Goal: Task Accomplishment & Management: Manage account settings

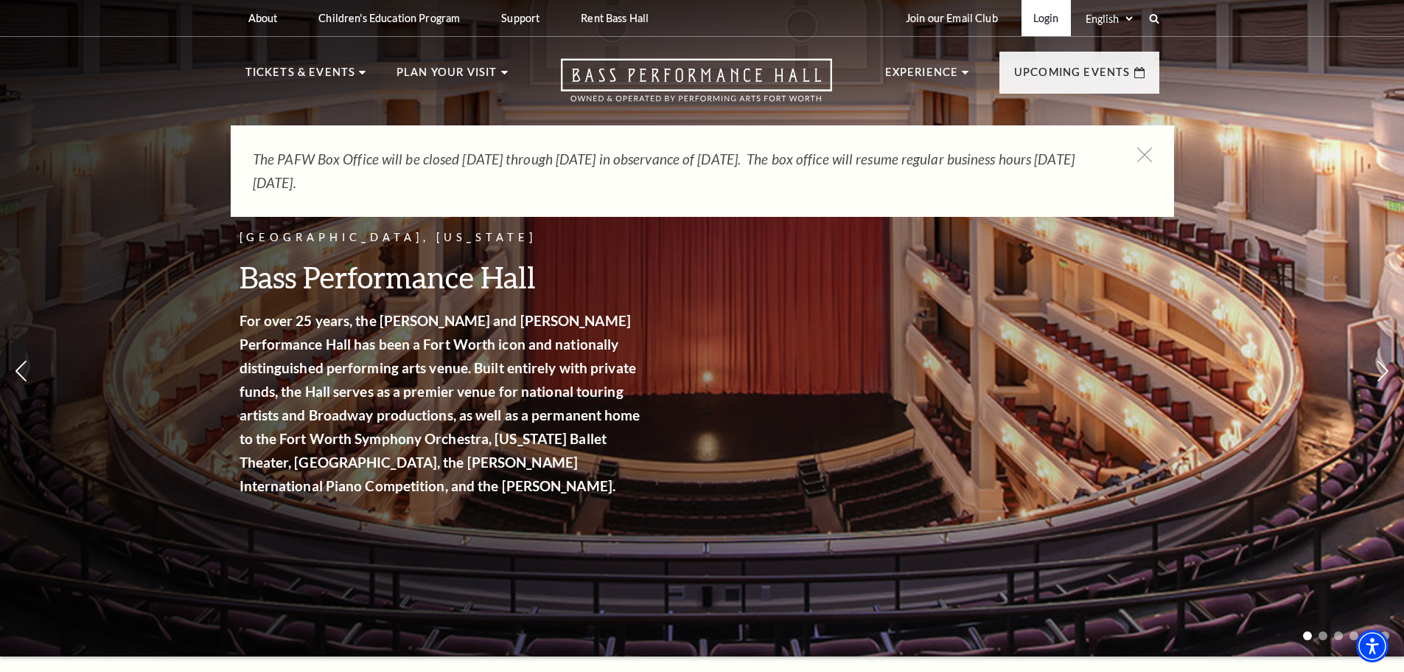
click at [1043, 18] on link "Login" at bounding box center [1046, 18] width 49 height 36
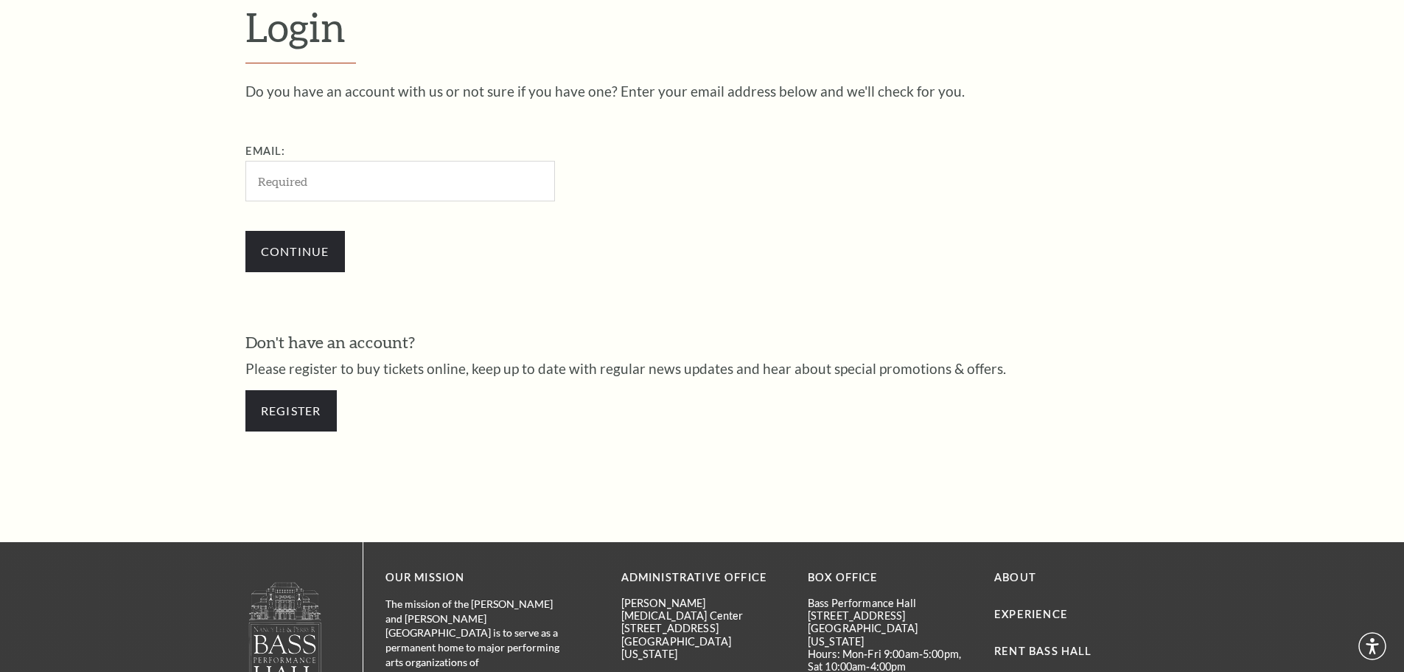
scroll to position [493, 0]
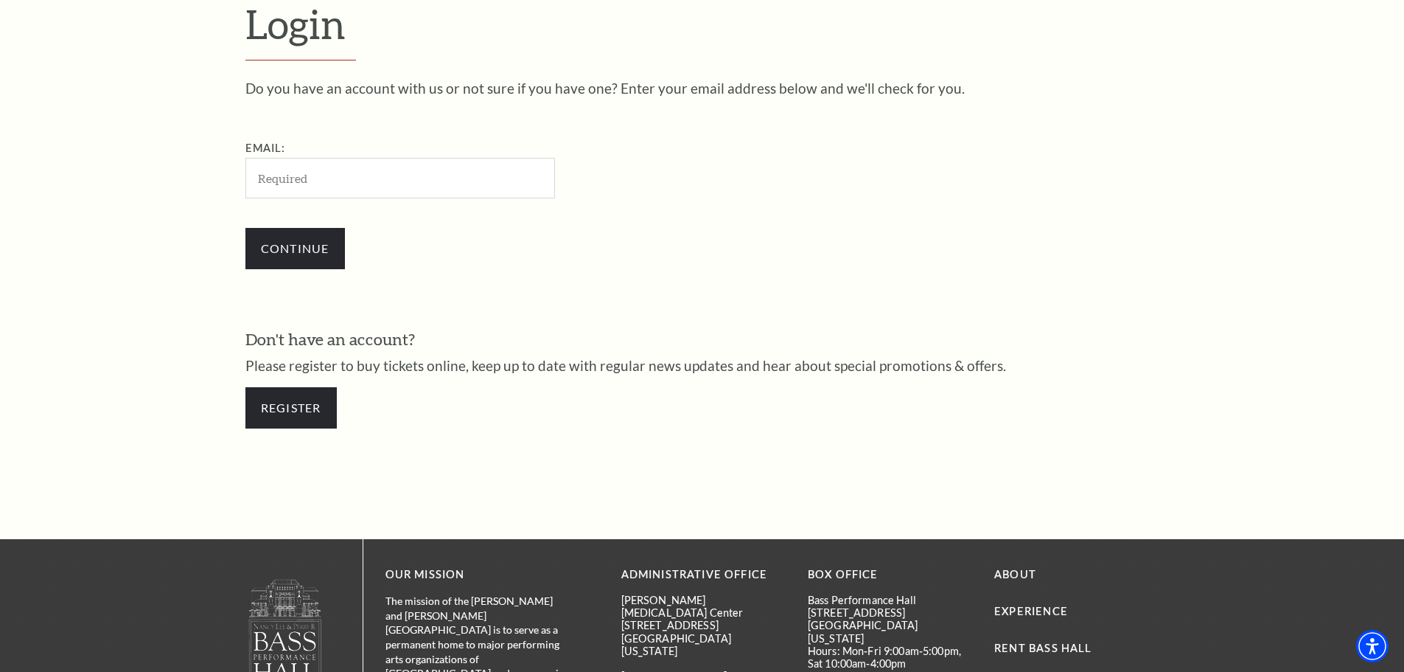
click at [302, 175] on input "Email:" at bounding box center [400, 178] width 310 height 41
click at [313, 179] on input "Email:" at bounding box center [400, 178] width 310 height 41
type input "jinkyhicks@aol.com"
click at [316, 238] on input "Continue" at bounding box center [295, 248] width 100 height 41
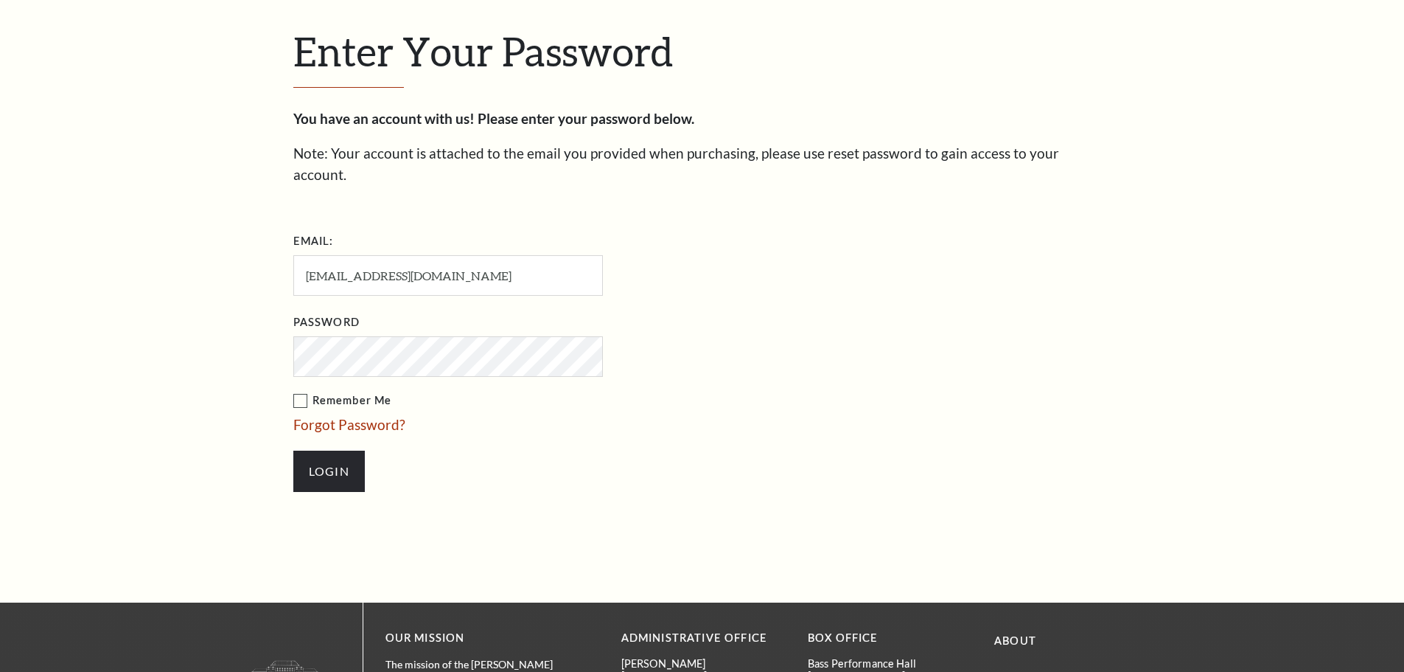
scroll to position [507, 0]
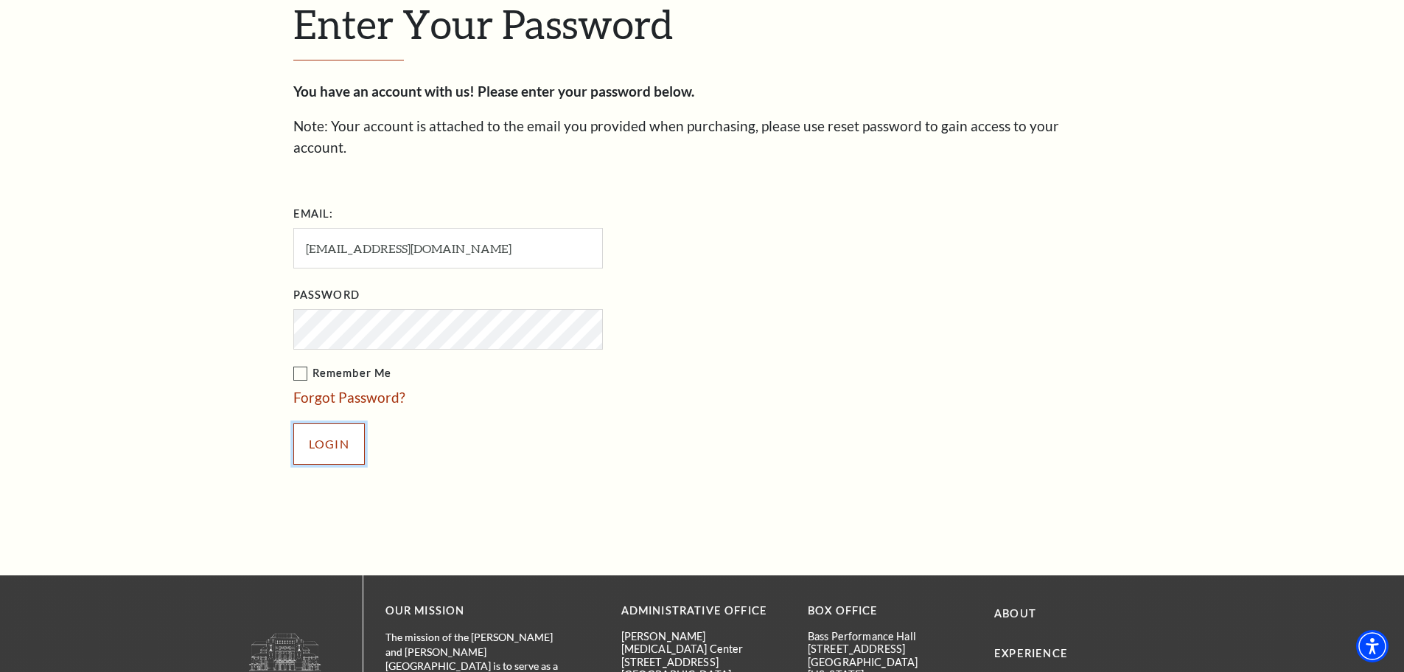
click at [352, 423] on input "Login" at bounding box center [329, 443] width 72 height 41
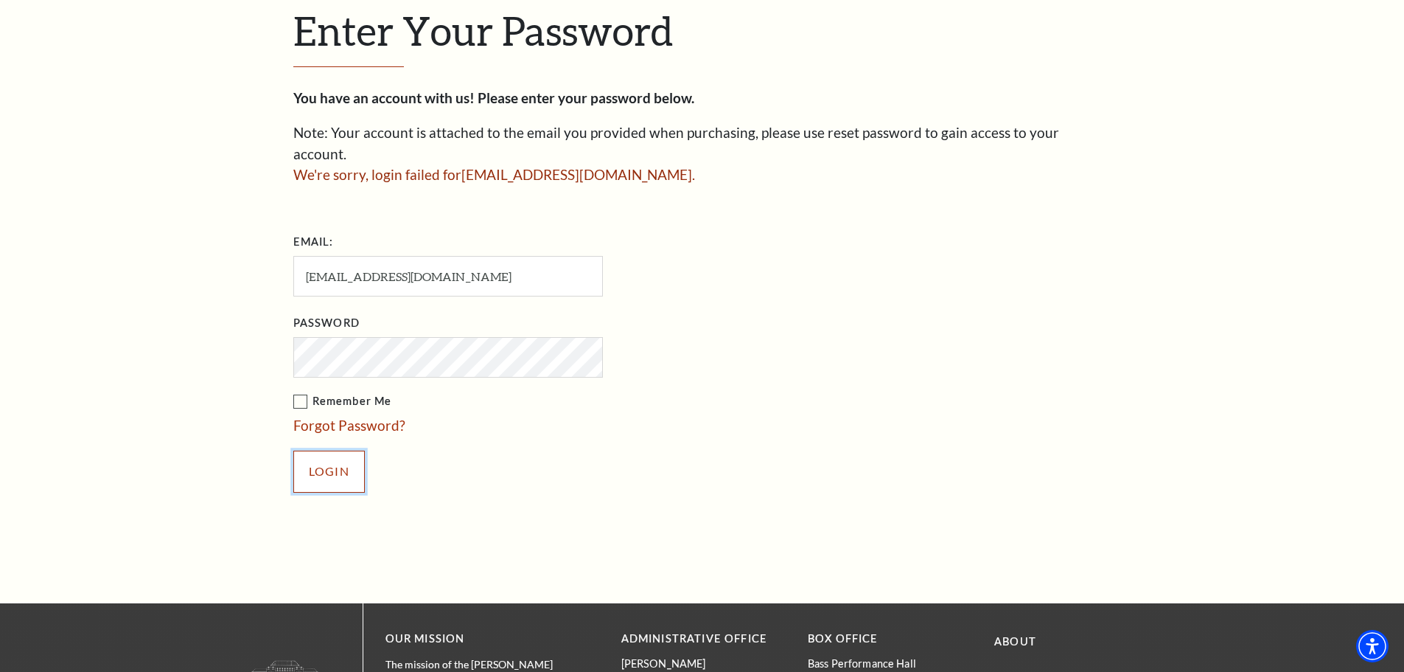
click at [328, 453] on input "Login" at bounding box center [329, 470] width 72 height 41
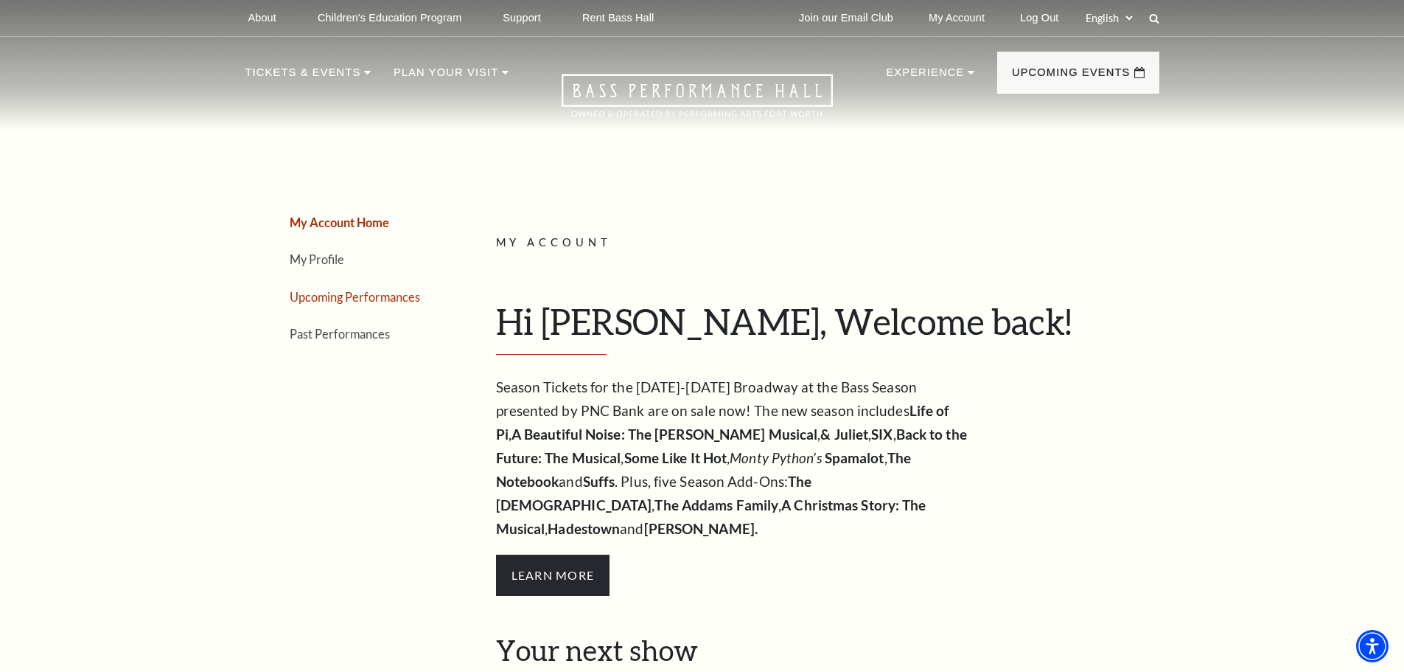
click at [339, 293] on link "Upcoming Performances" at bounding box center [355, 297] width 130 height 14
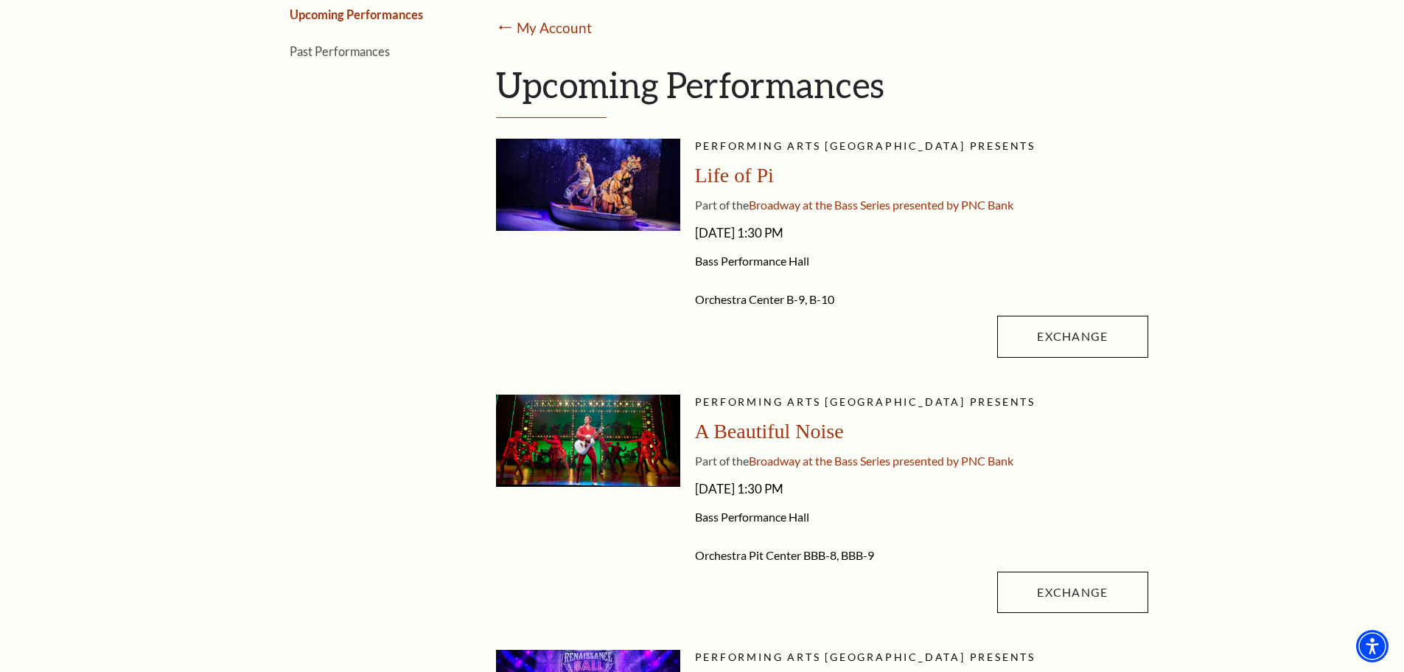
scroll to position [516, 0]
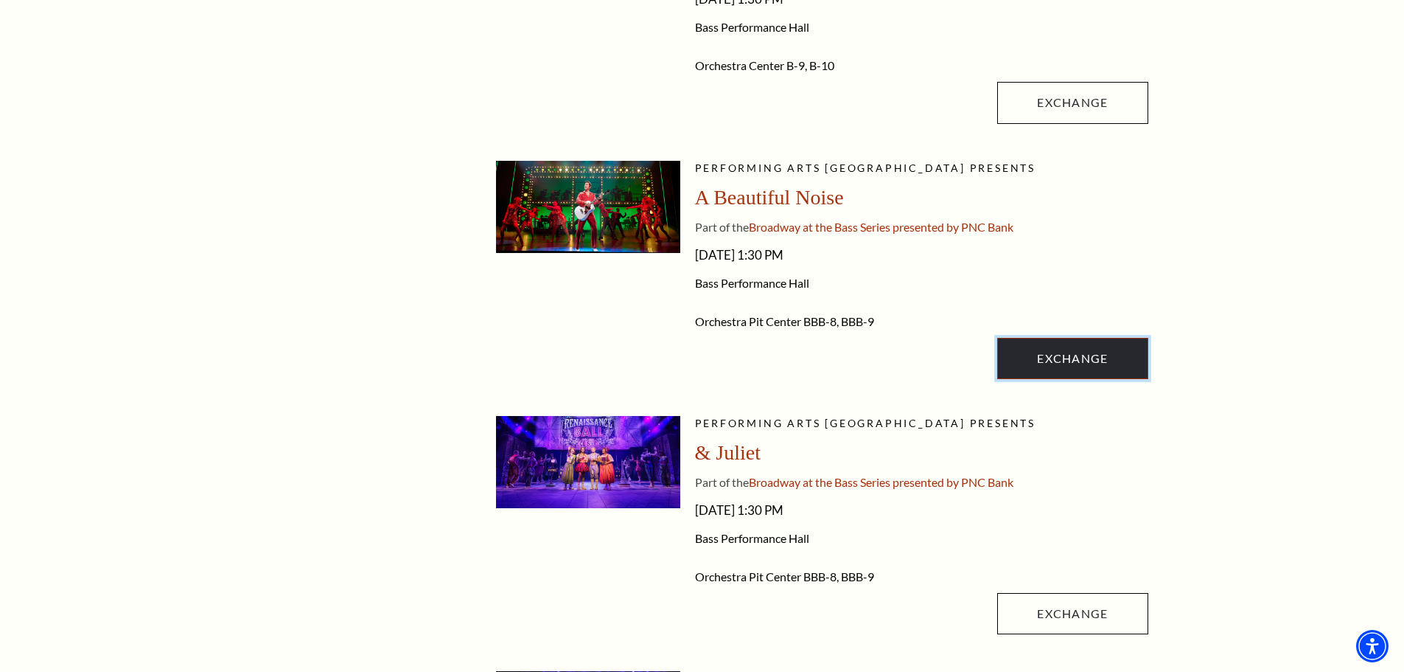
click at [1060, 363] on link "Exchange" at bounding box center [1072, 358] width 150 height 41
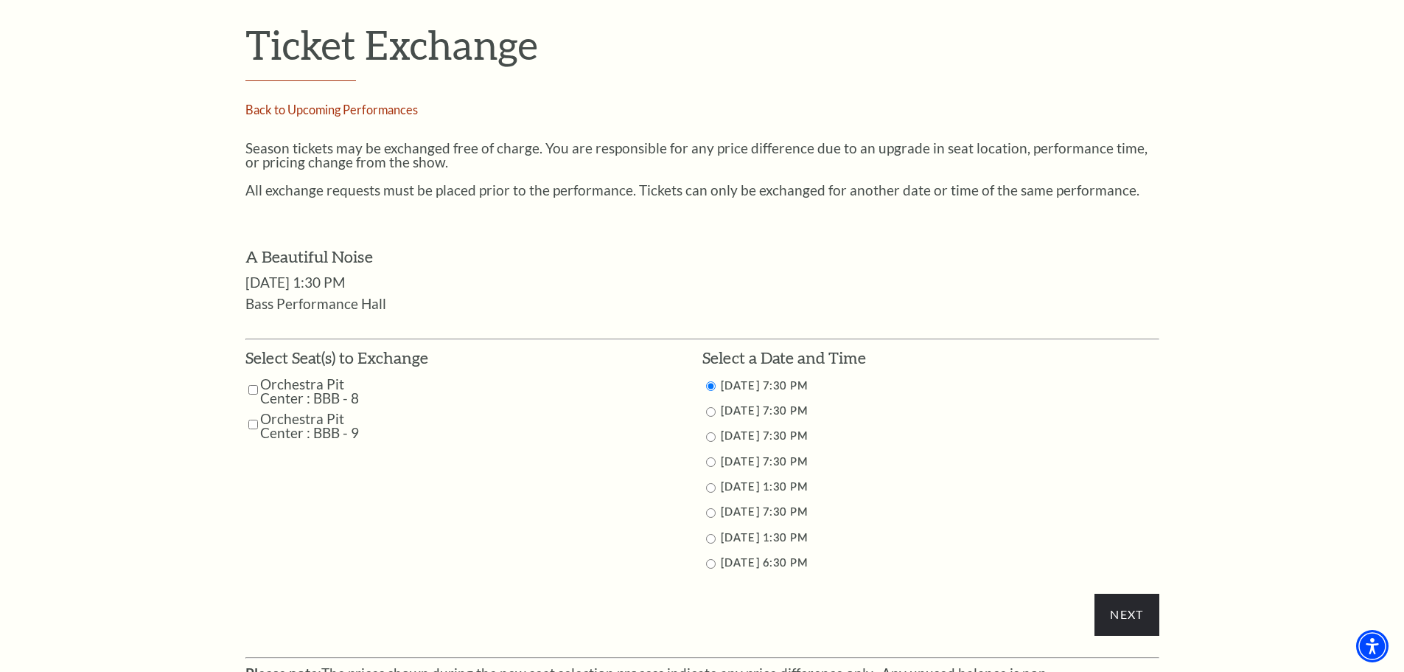
scroll to position [590, 0]
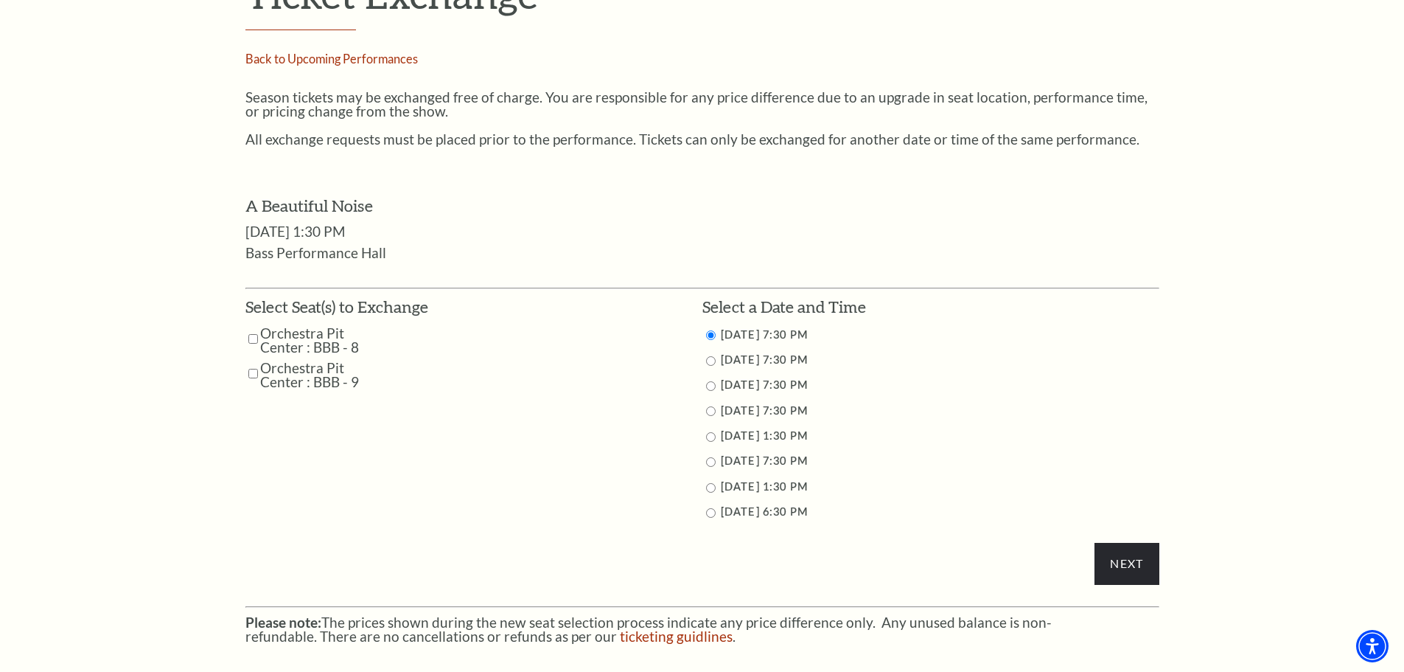
click at [252, 336] on input "Orchestra Pit Center : BBB - 8" at bounding box center [253, 339] width 10 height 26
checkbox input "true"
click at [252, 369] on input "Orchestra Pit Center : BBB - 9" at bounding box center [253, 373] width 10 height 26
checkbox input "true"
click at [1121, 560] on input "Next" at bounding box center [1127, 563] width 64 height 41
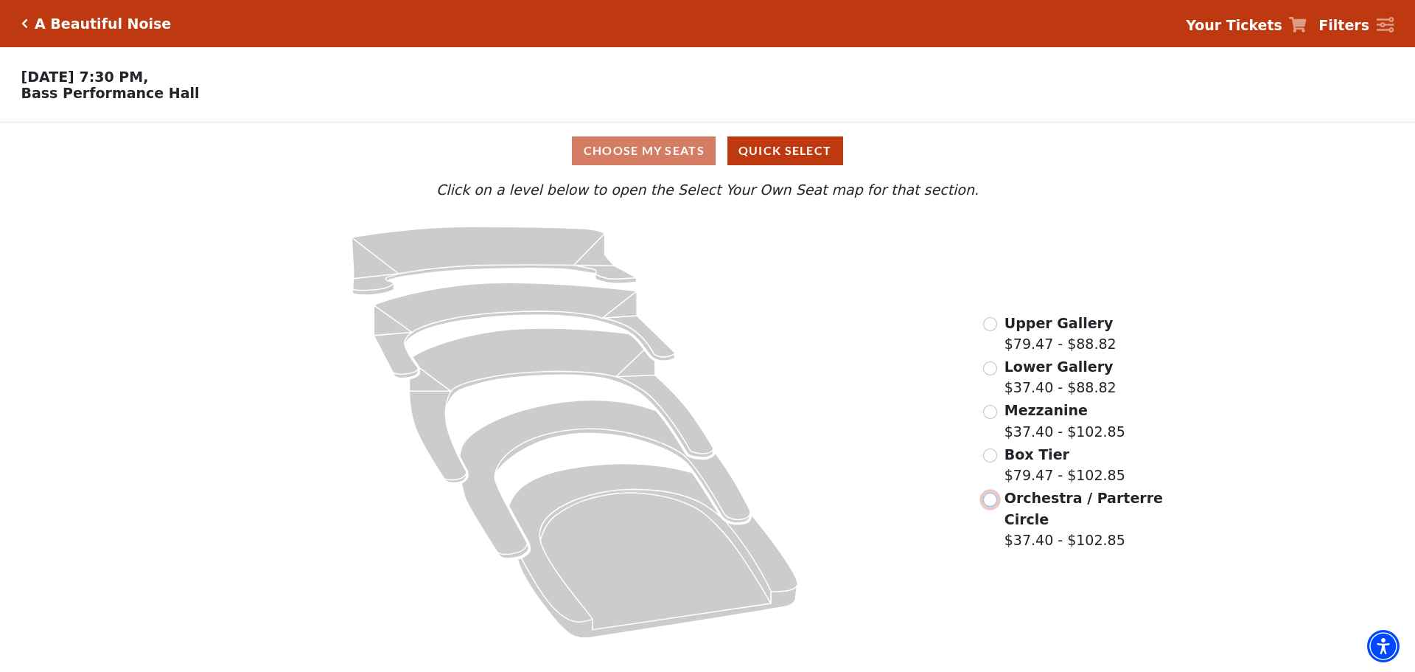
click at [989, 506] on input "Orchestra / Parterre Circle$37.40 - $102.85\a" at bounding box center [990, 499] width 14 height 14
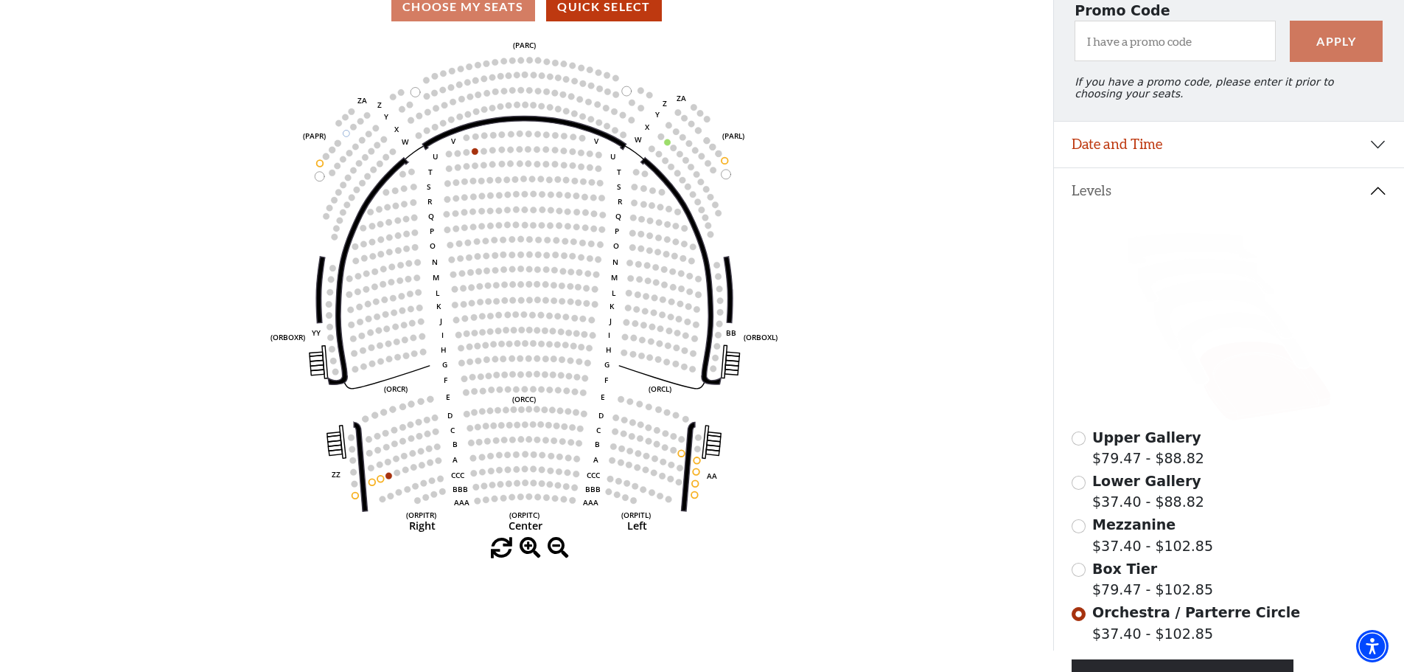
scroll to position [142, 0]
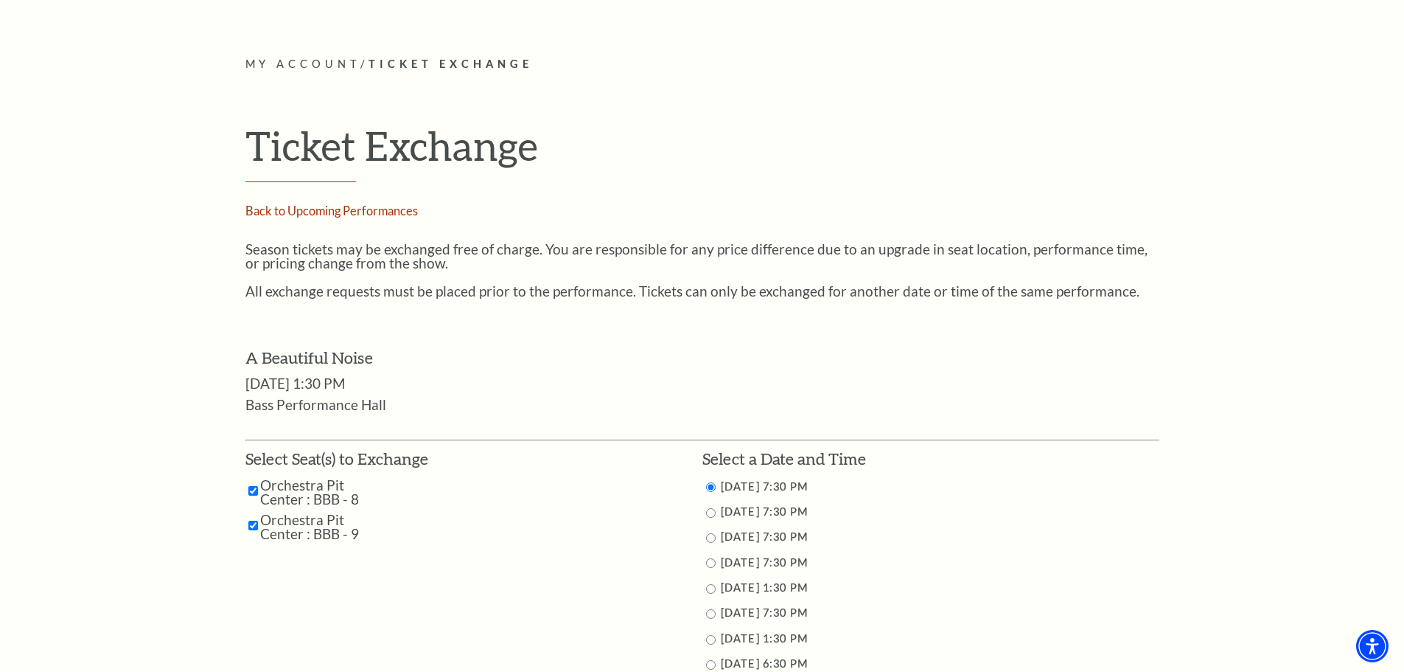
scroll to position [590, 0]
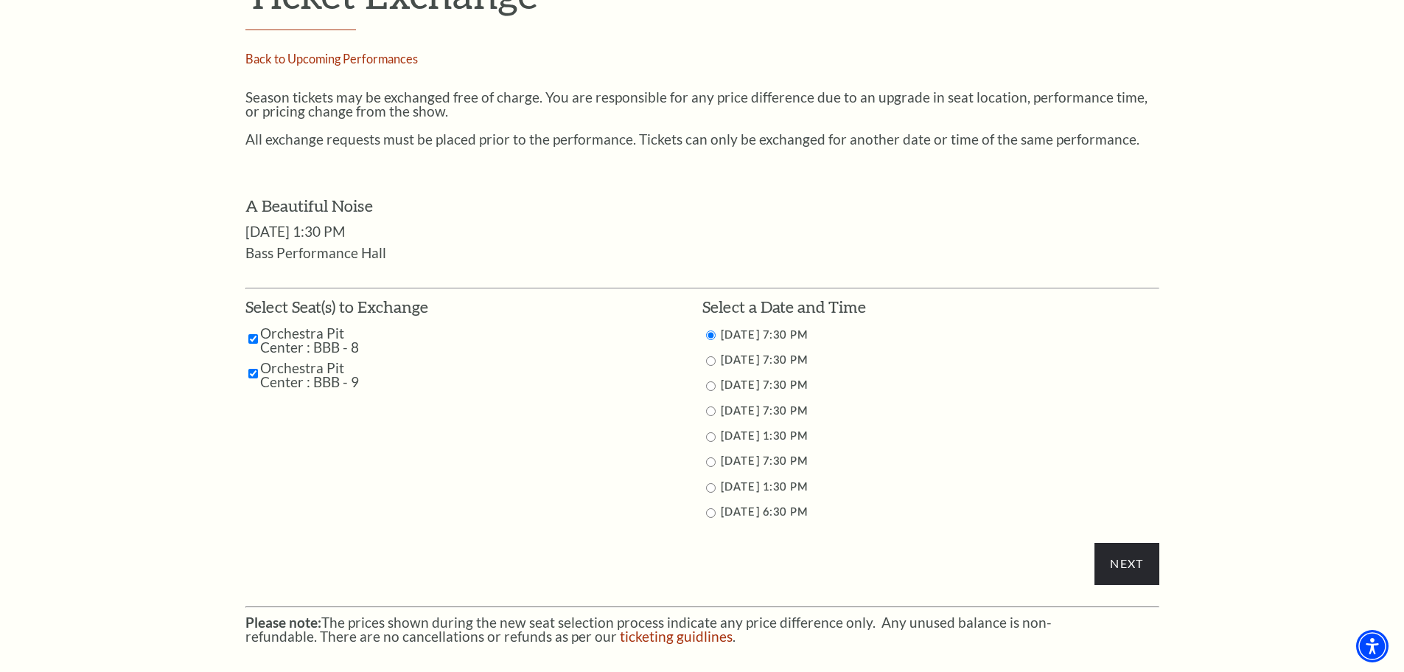
click at [712, 360] on input "10/29/2025 7:30 PM" at bounding box center [711, 361] width 10 height 10
radio input "true"
click at [1109, 562] on input "Next" at bounding box center [1127, 563] width 64 height 41
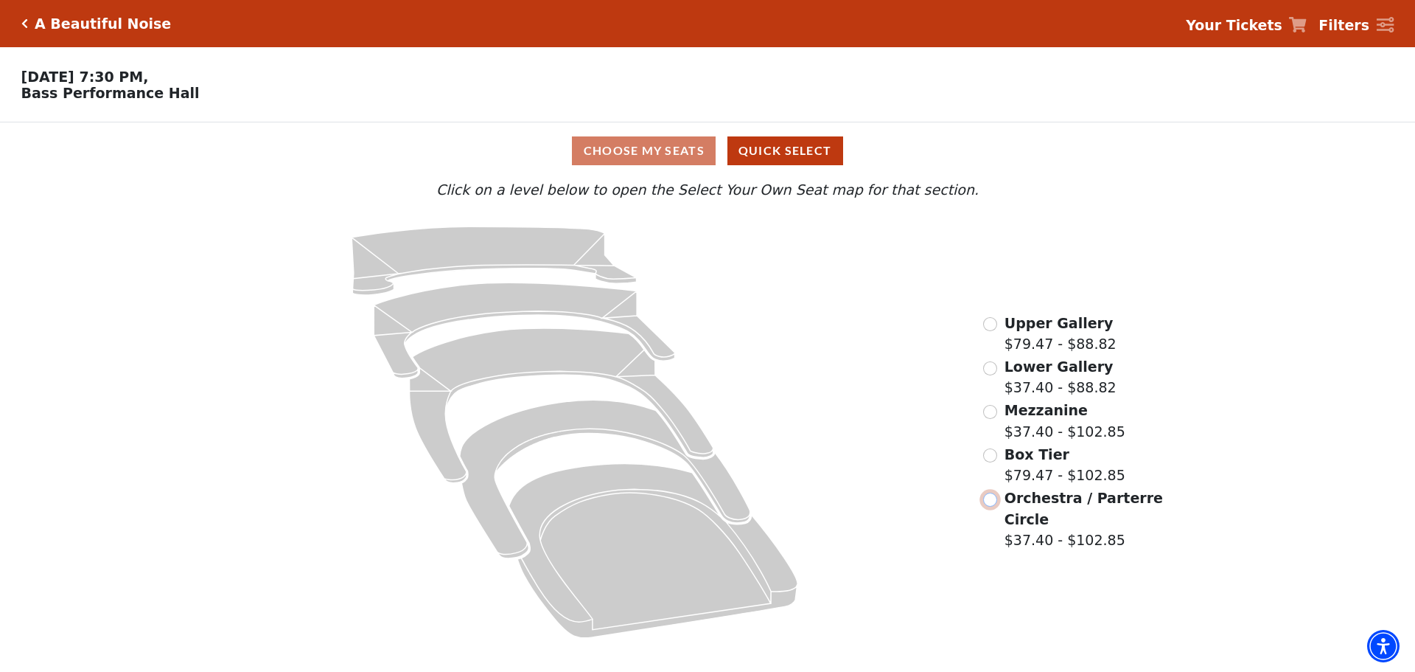
click at [991, 506] on input "Orchestra / Parterre Circle$37.40 - $102.85\a" at bounding box center [990, 499] width 14 height 14
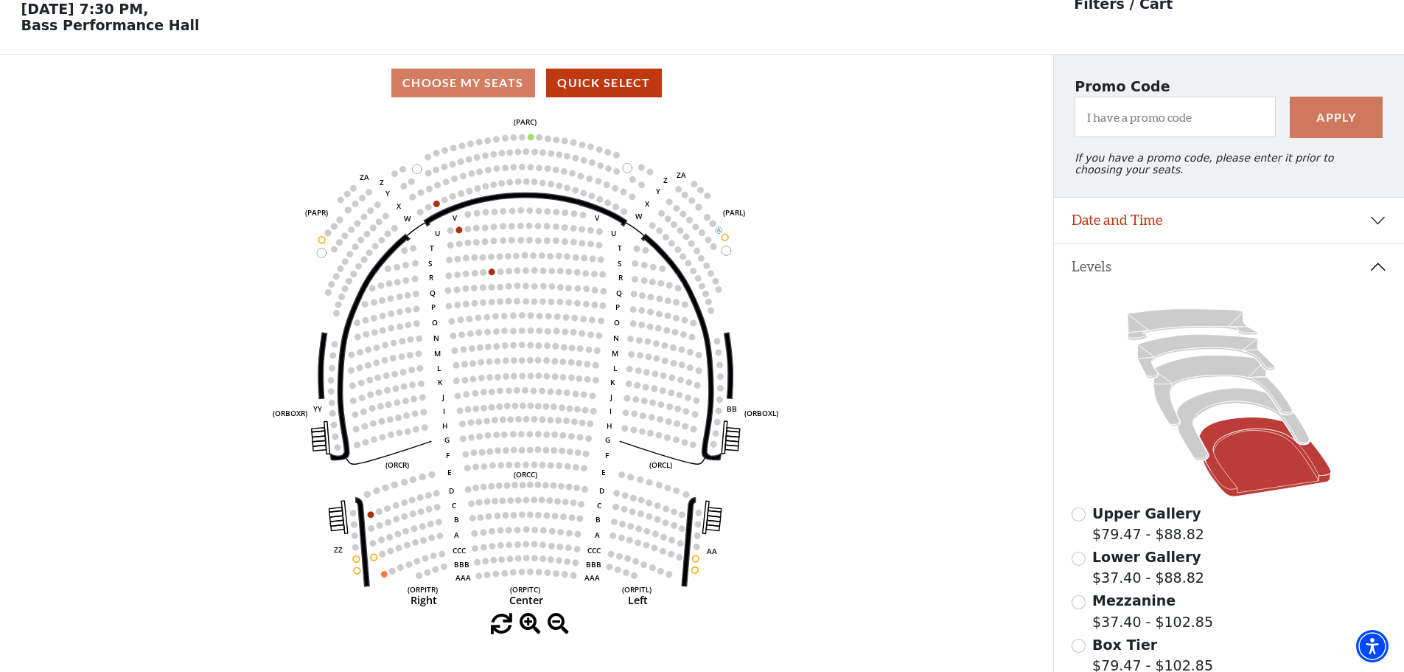
scroll to position [69, 0]
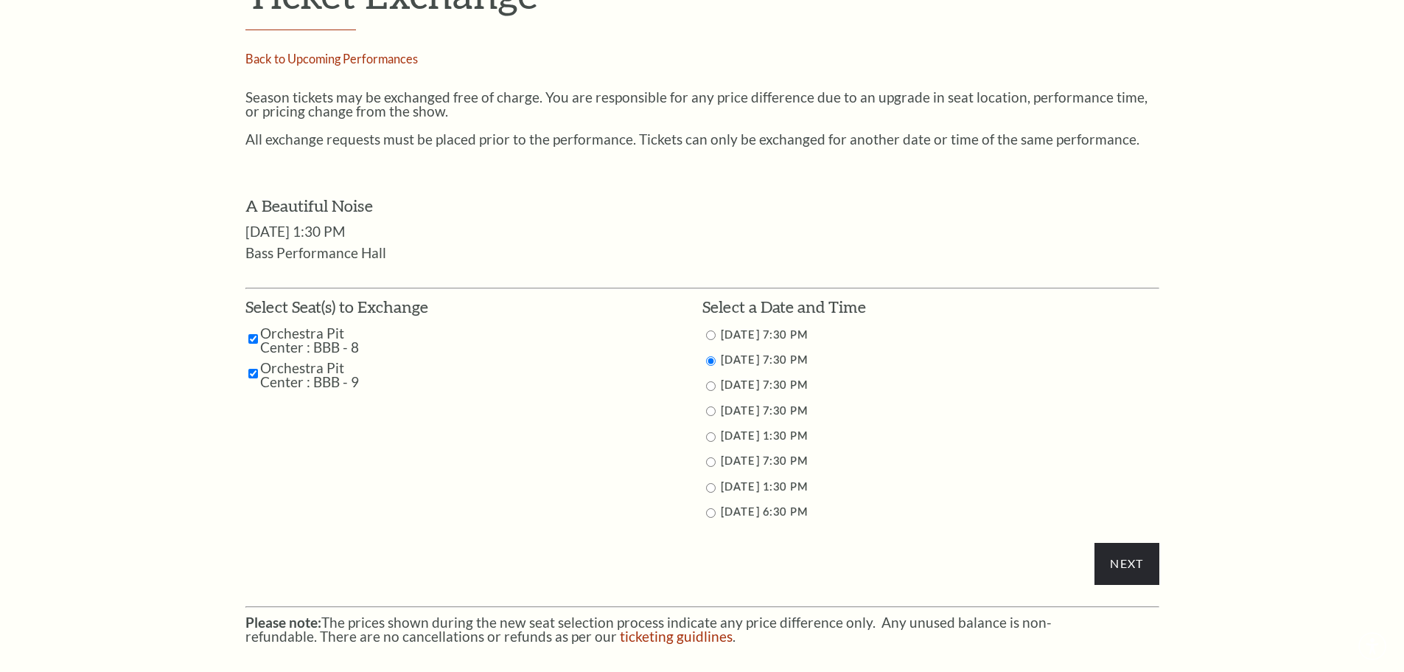
scroll to position [737, 0]
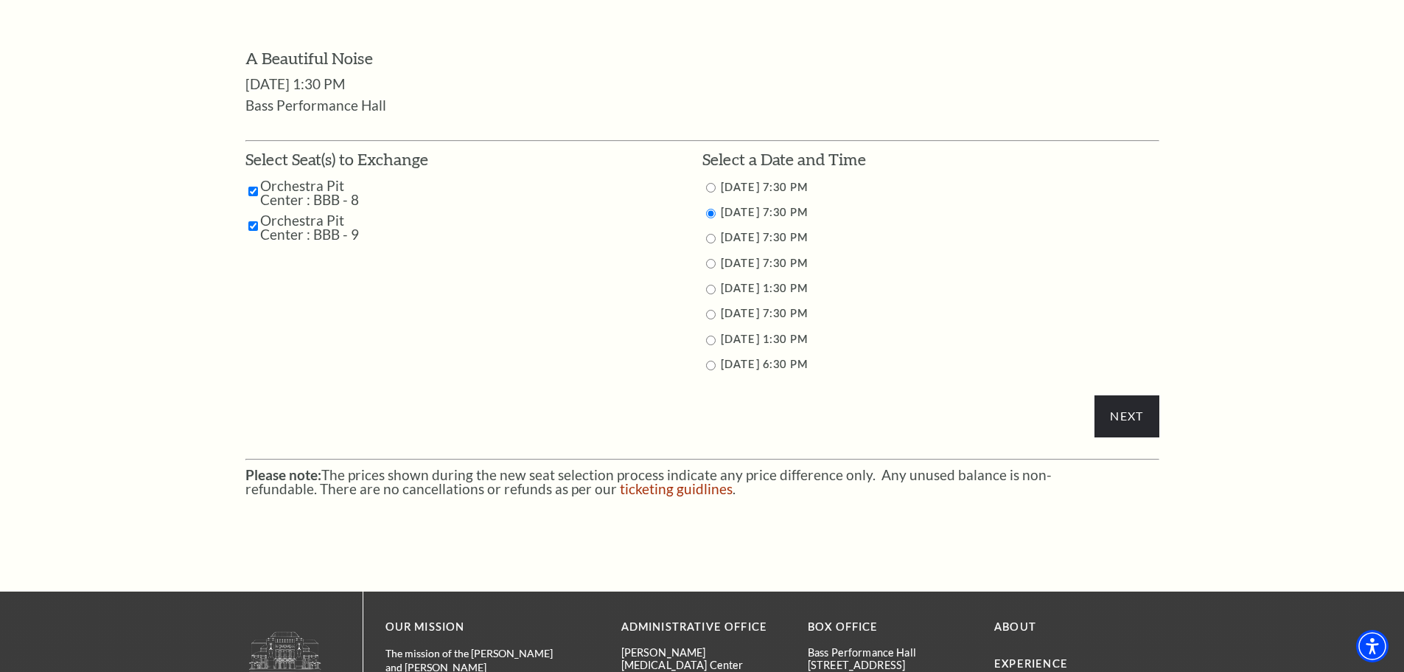
click at [713, 239] on input "10/30/2025 7:30 PM" at bounding box center [711, 239] width 10 height 10
radio input "true"
click at [1128, 415] on input "Next" at bounding box center [1127, 415] width 64 height 41
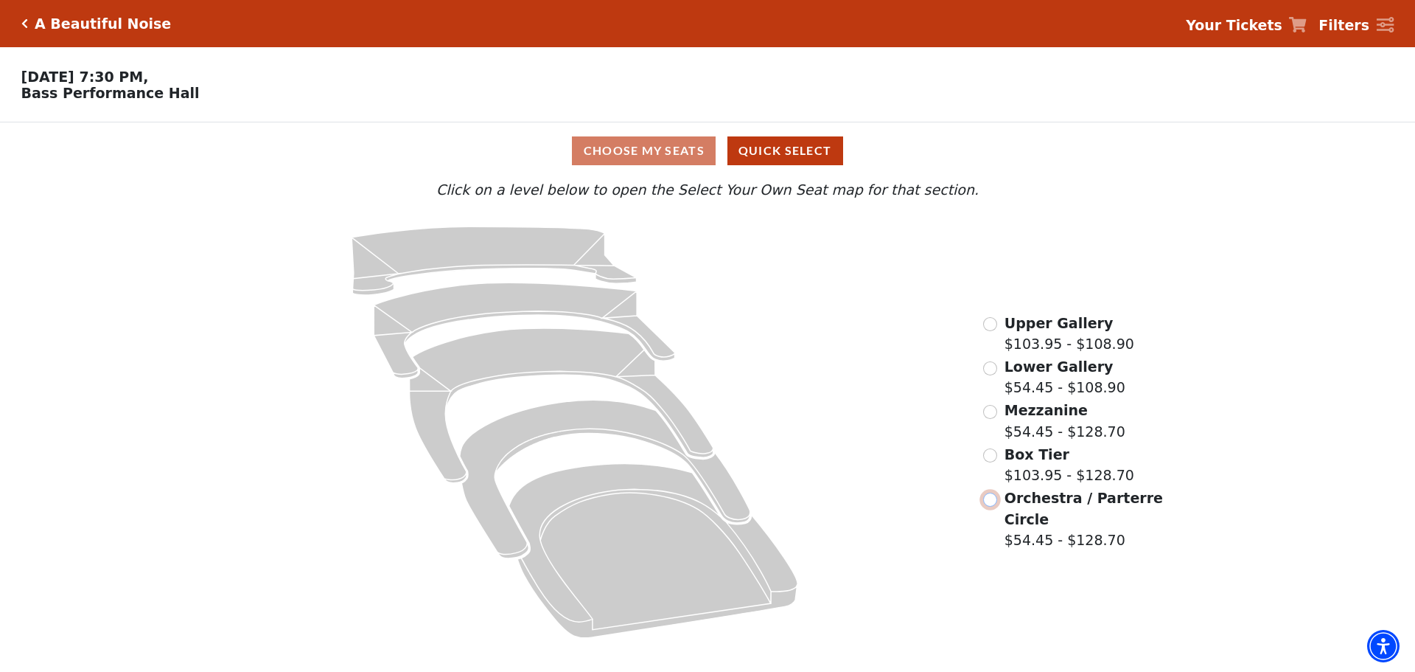
click at [991, 506] on input "Orchestra / Parterre Circle$54.45 - $128.70\a" at bounding box center [990, 499] width 14 height 14
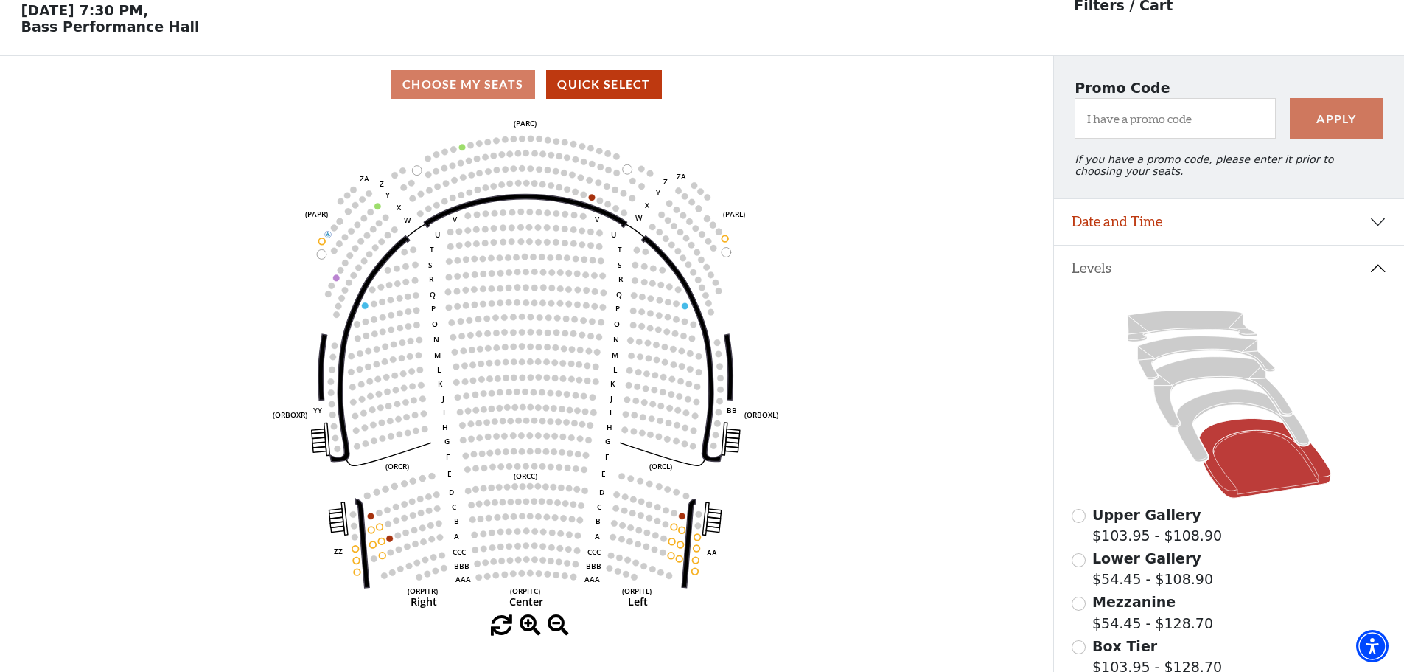
scroll to position [69, 0]
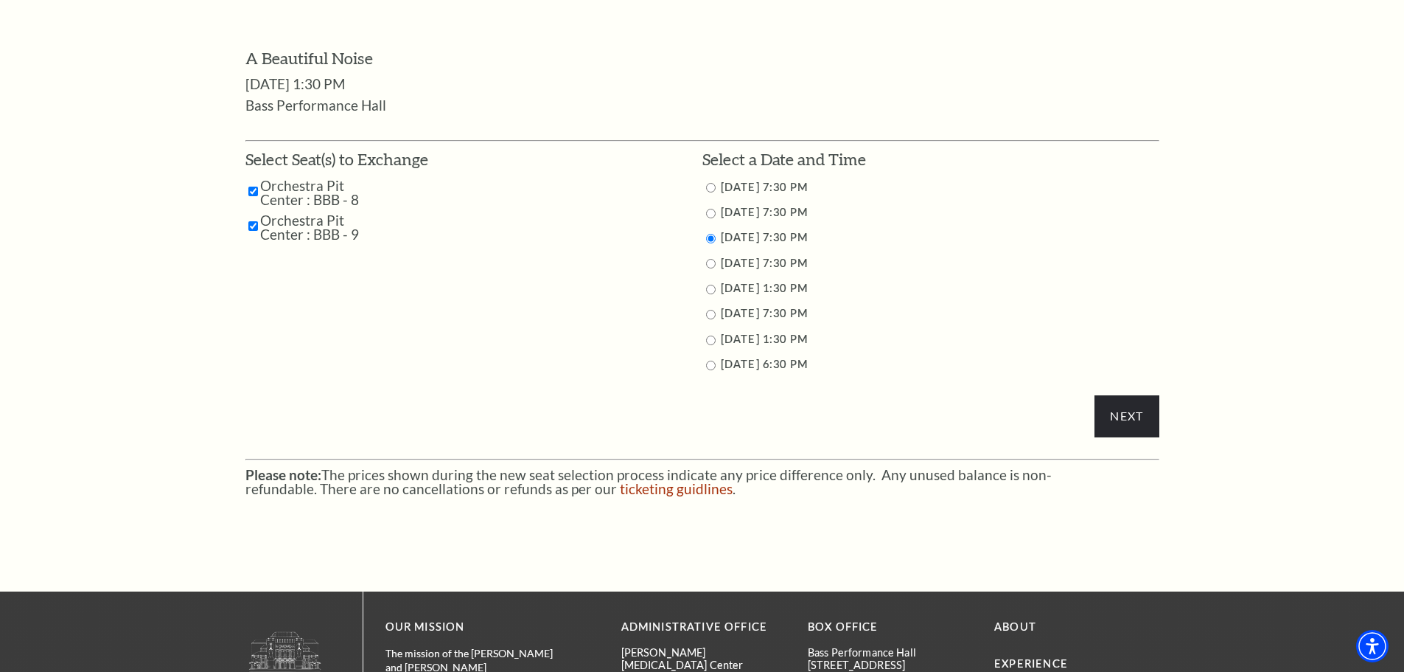
click at [712, 187] on input "10/28/2025 7:30 PM" at bounding box center [711, 188] width 10 height 10
radio input "true"
click at [1118, 405] on input "Next" at bounding box center [1127, 415] width 64 height 41
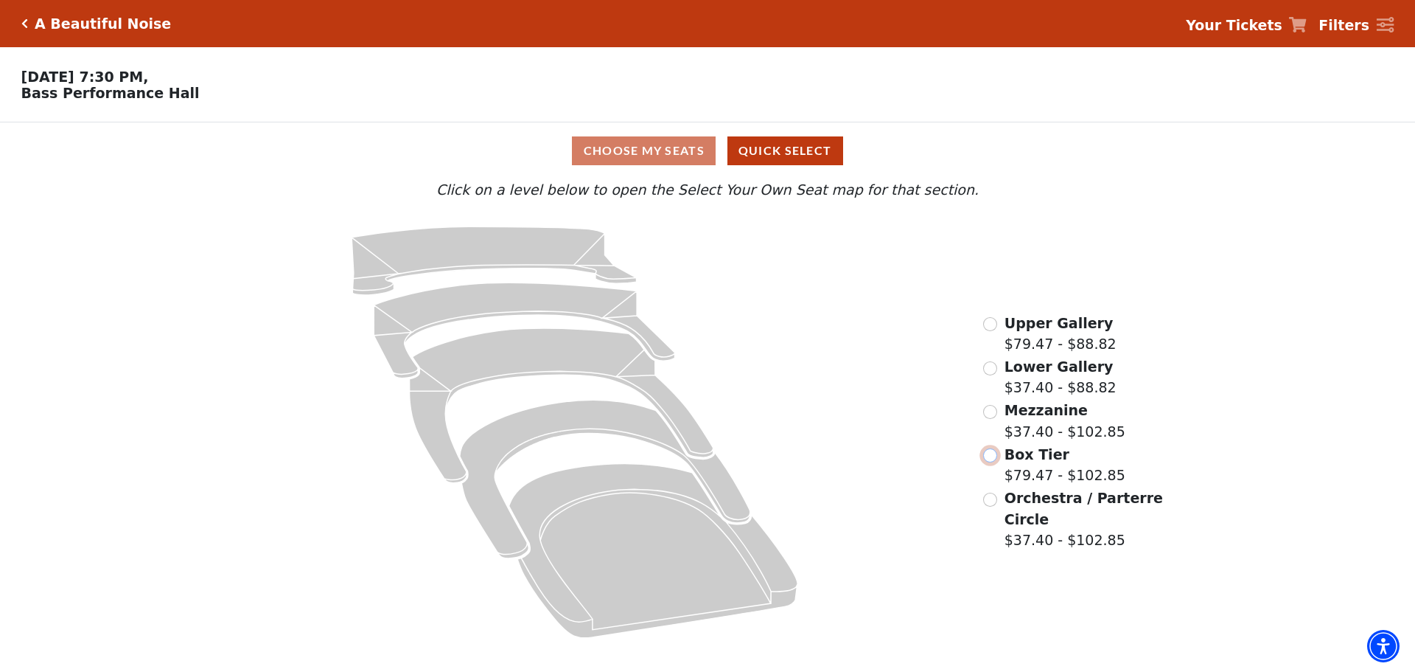
click at [995, 462] on input "Box Tier$79.47 - $102.85\a" at bounding box center [990, 455] width 14 height 14
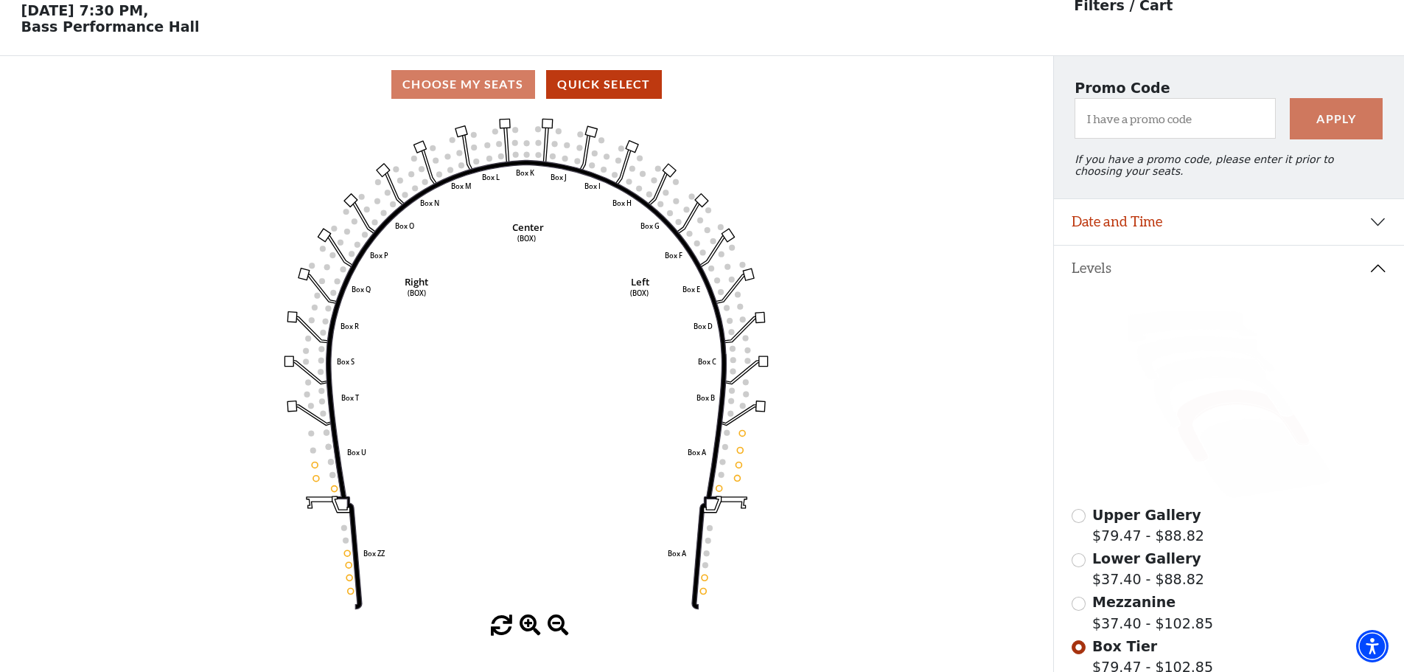
scroll to position [69, 0]
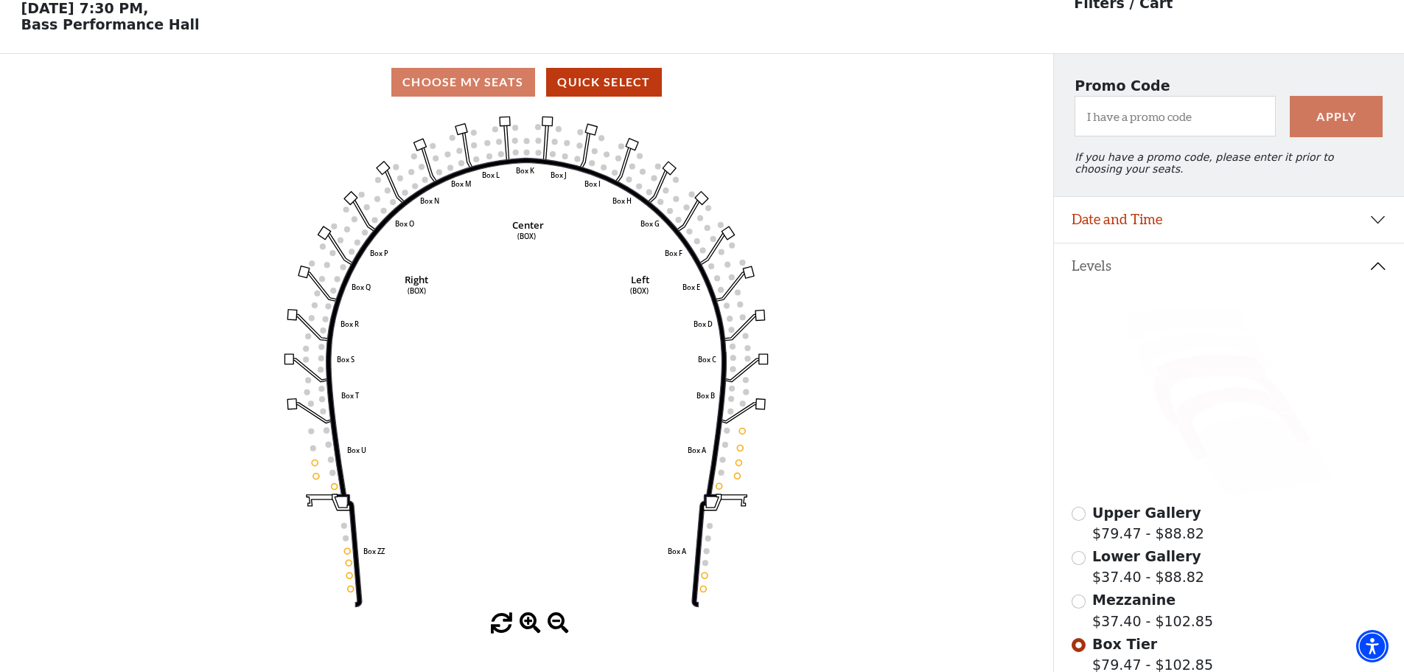
click at [1205, 380] on icon at bounding box center [1223, 390] width 139 height 71
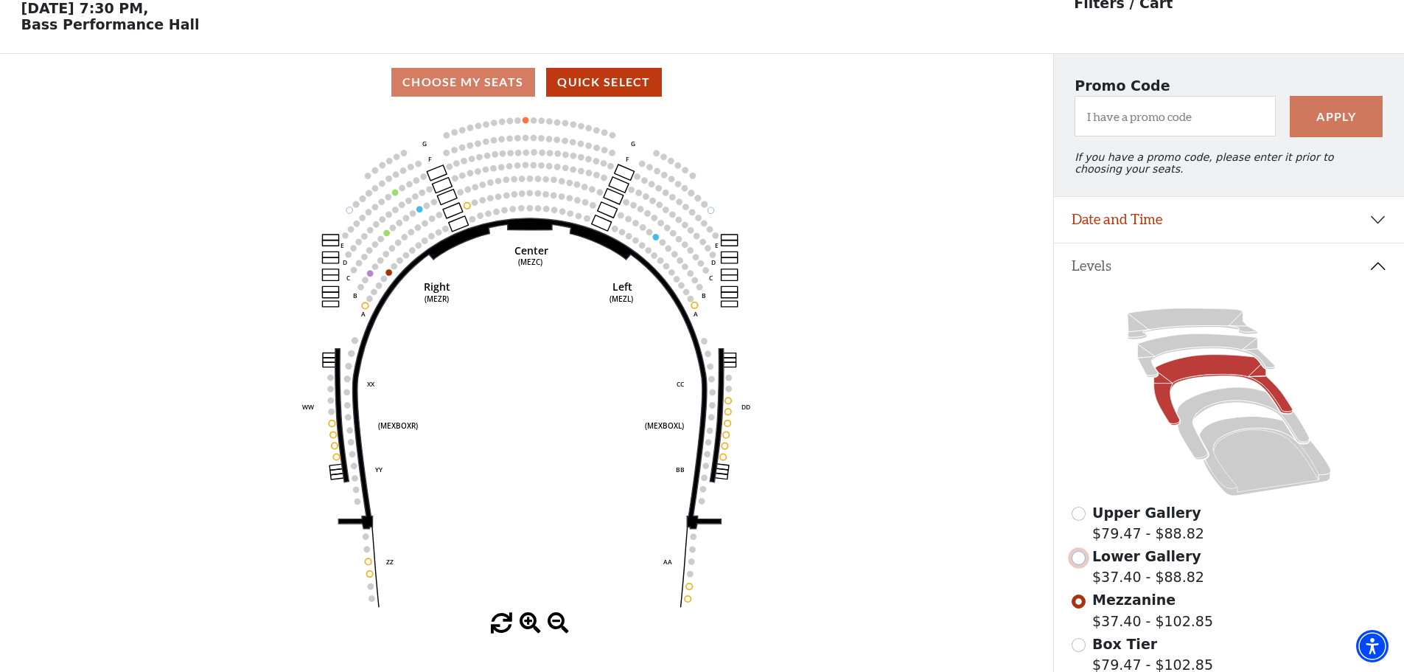
click at [1084, 565] on input "Lower Gallery$37.40 - $88.82\a" at bounding box center [1079, 558] width 14 height 14
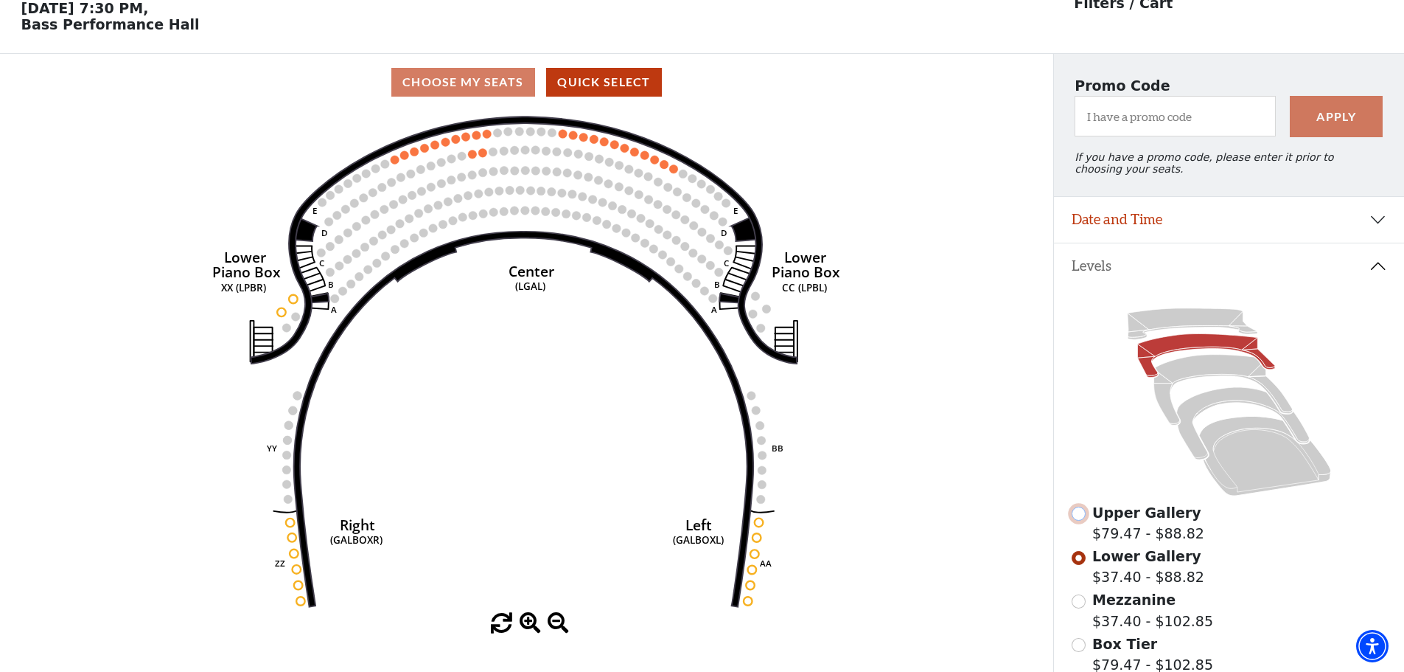
click at [1077, 520] on input "Upper Gallery$79.47 - $88.82\a" at bounding box center [1079, 513] width 14 height 14
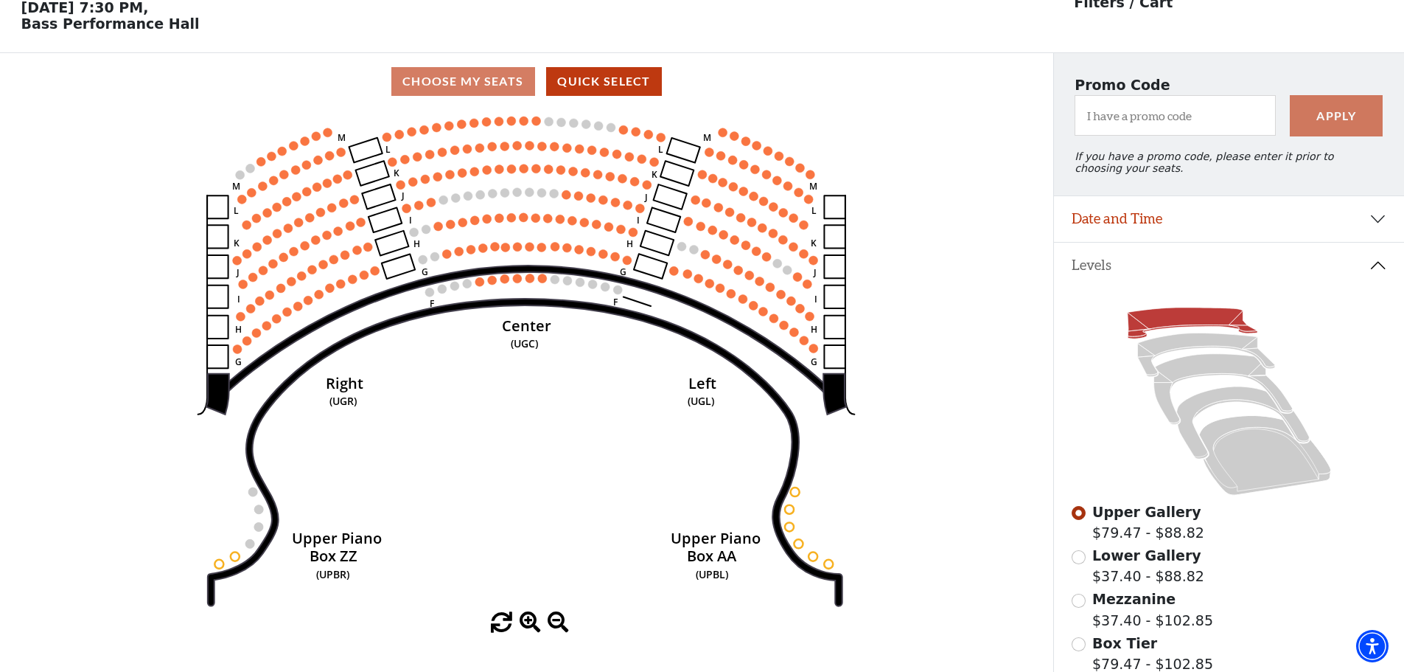
scroll to position [0, 0]
